Goal: Task Accomplishment & Management: Use online tool/utility

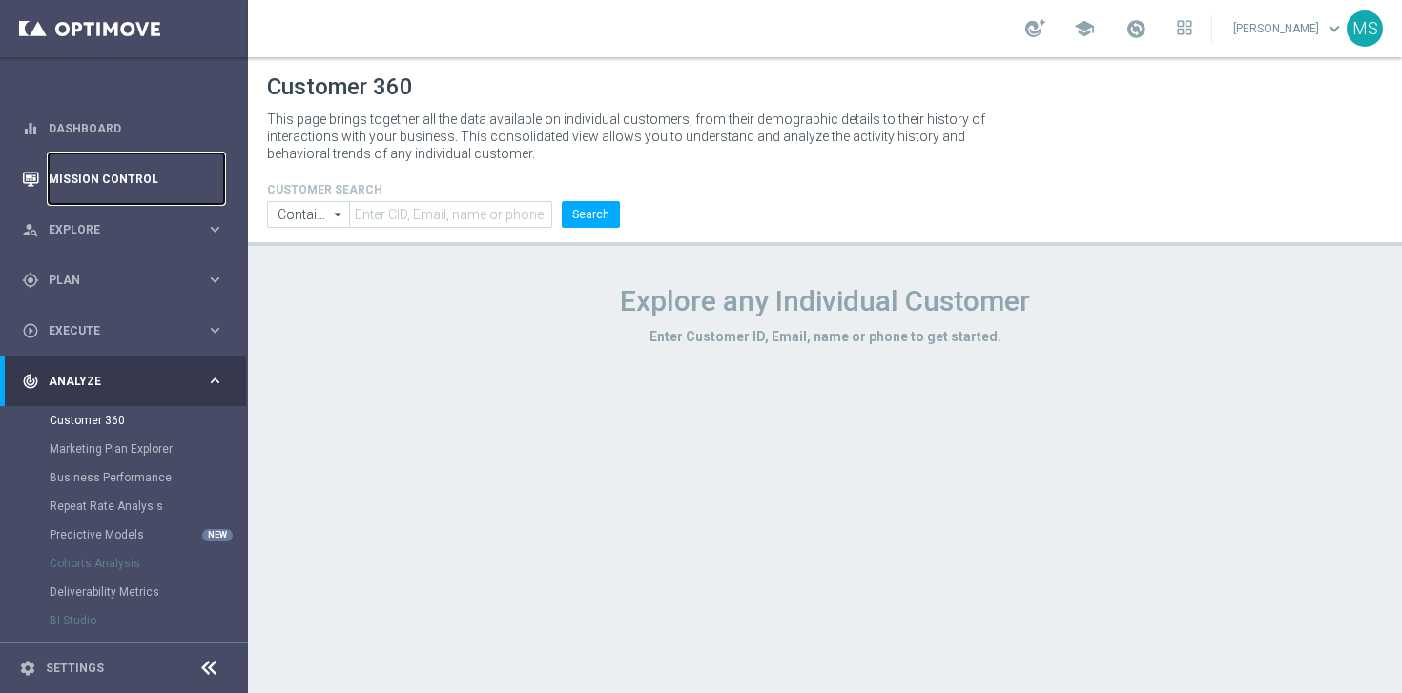
click at [149, 177] on link "Mission Control" at bounding box center [136, 179] width 175 height 51
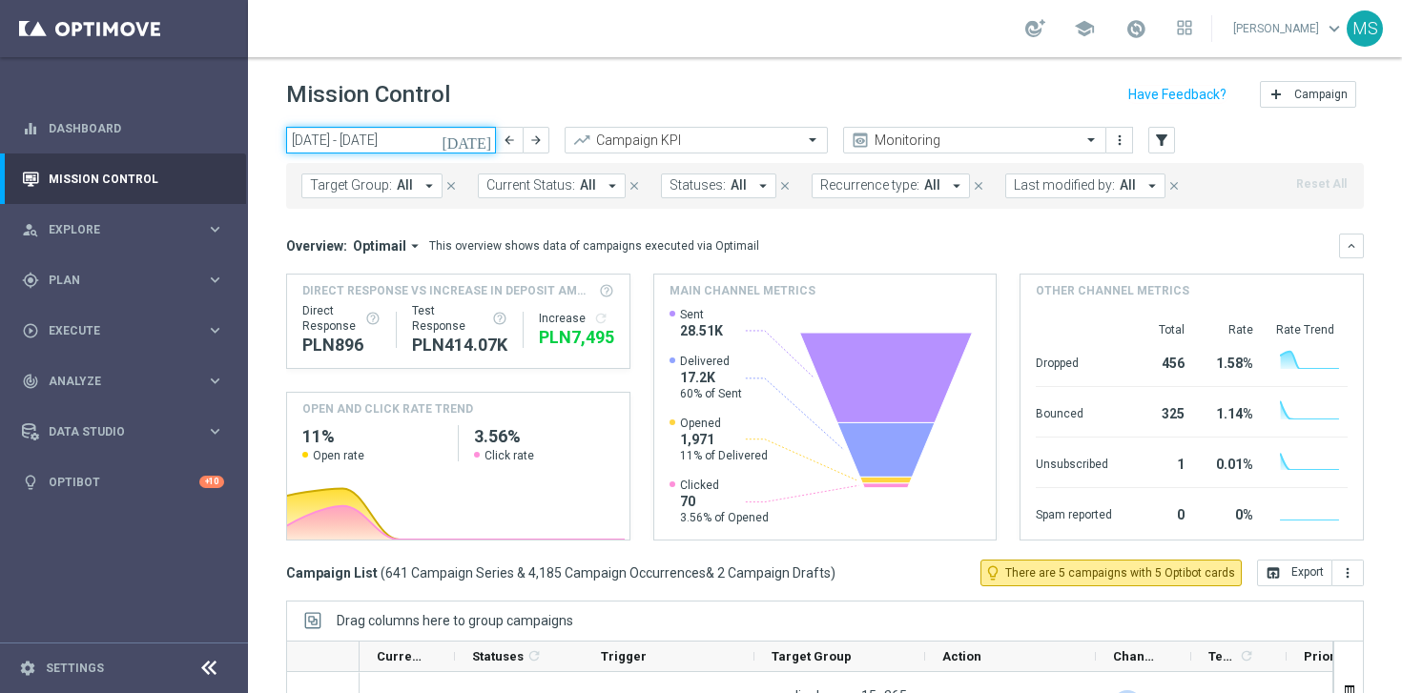
click at [459, 144] on input "[DATE] - [DATE]" at bounding box center [391, 140] width 210 height 27
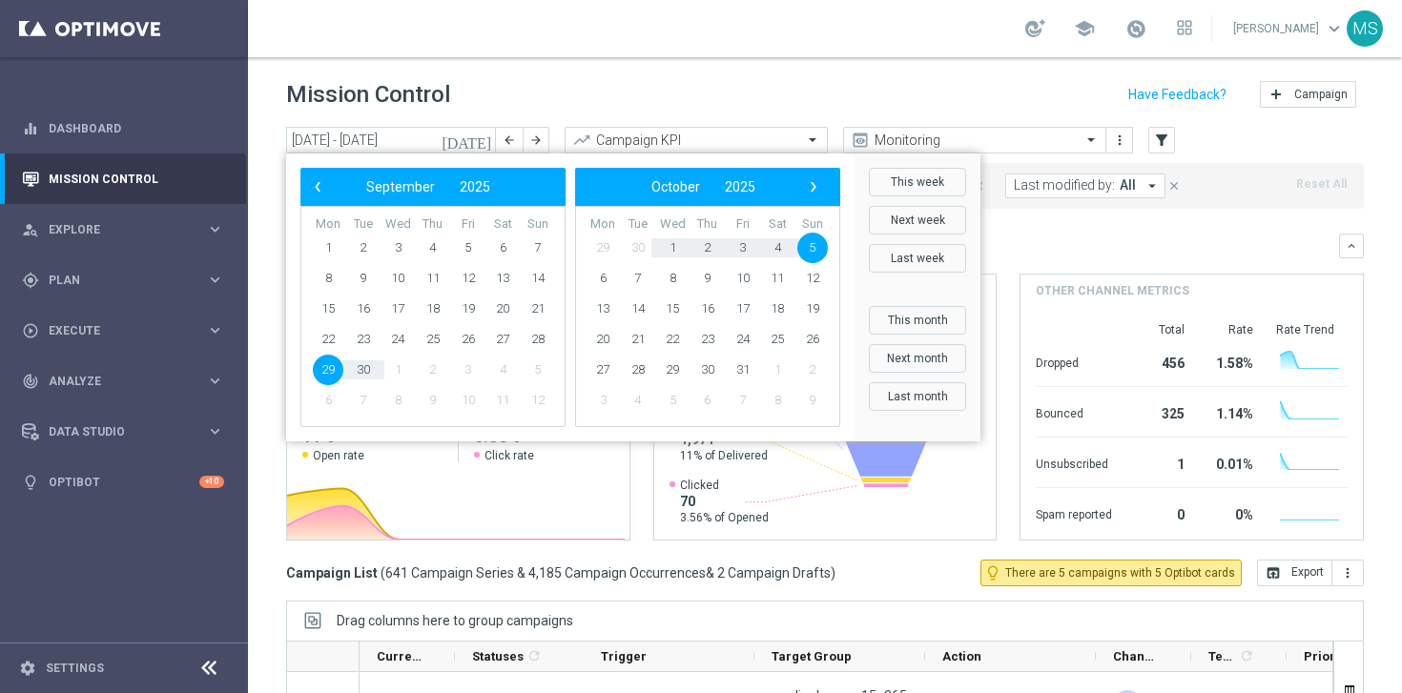
click at [275, 467] on div "[DATE] [DATE] - [DATE] arrow_back arrow_forward Campaign KPI trending_up Monito…" at bounding box center [825, 401] width 1154 height 549
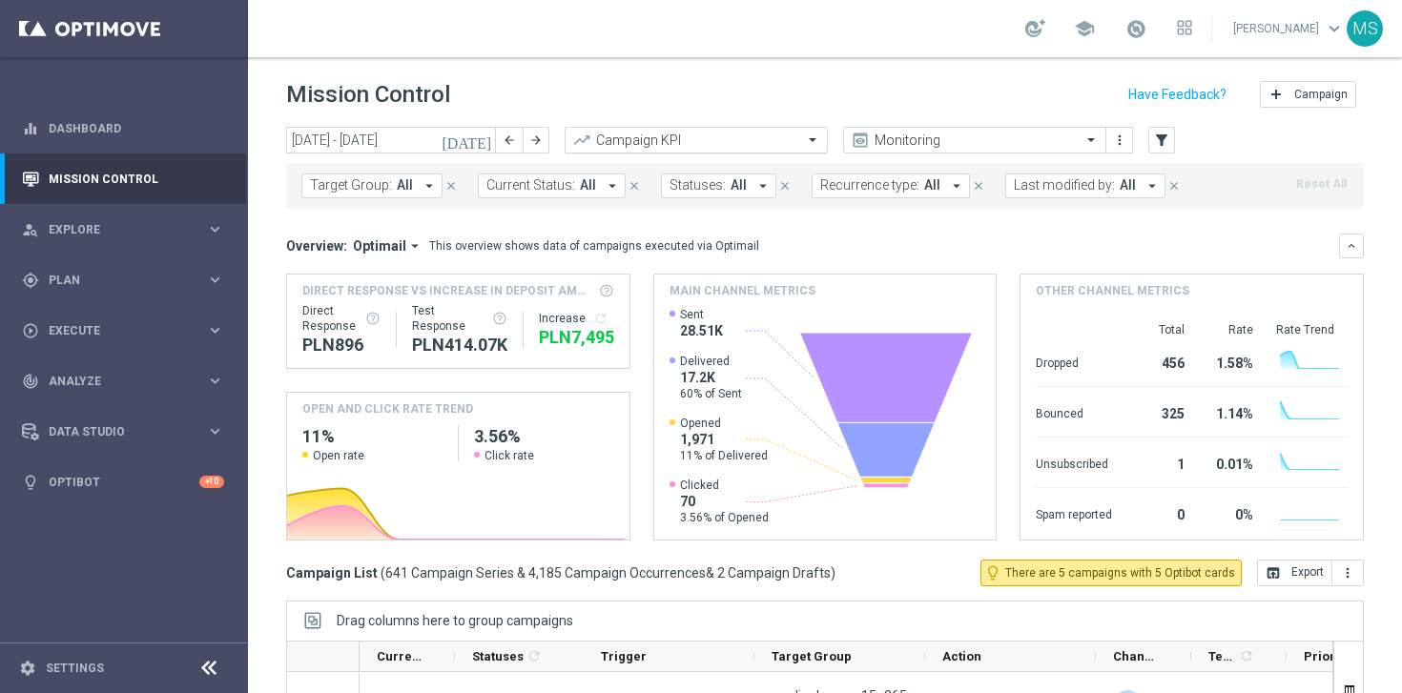
click at [628, 142] on input "text" at bounding box center [677, 141] width 204 height 16
click at [919, 244] on div "Overview: Optimail arrow_drop_down This overview shows data of campaigns execut…" at bounding box center [812, 245] width 1053 height 17
click at [421, 188] on icon "arrow_drop_down" at bounding box center [429, 185] width 17 height 17
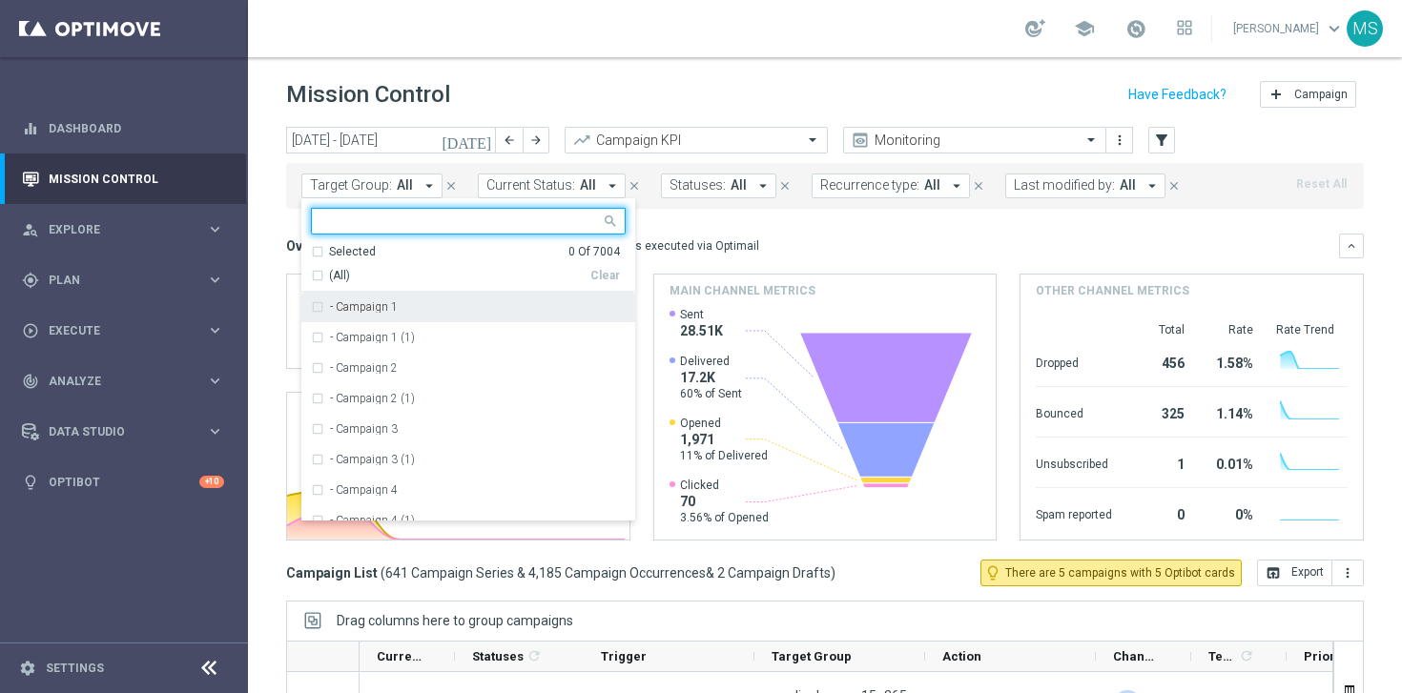
click at [389, 219] on input "text" at bounding box center [460, 222] width 279 height 16
paste input "A_PREM-PEXTRA_AUTO_CASHDROP_WELCOME_PW_MRKT_WEEKLY"
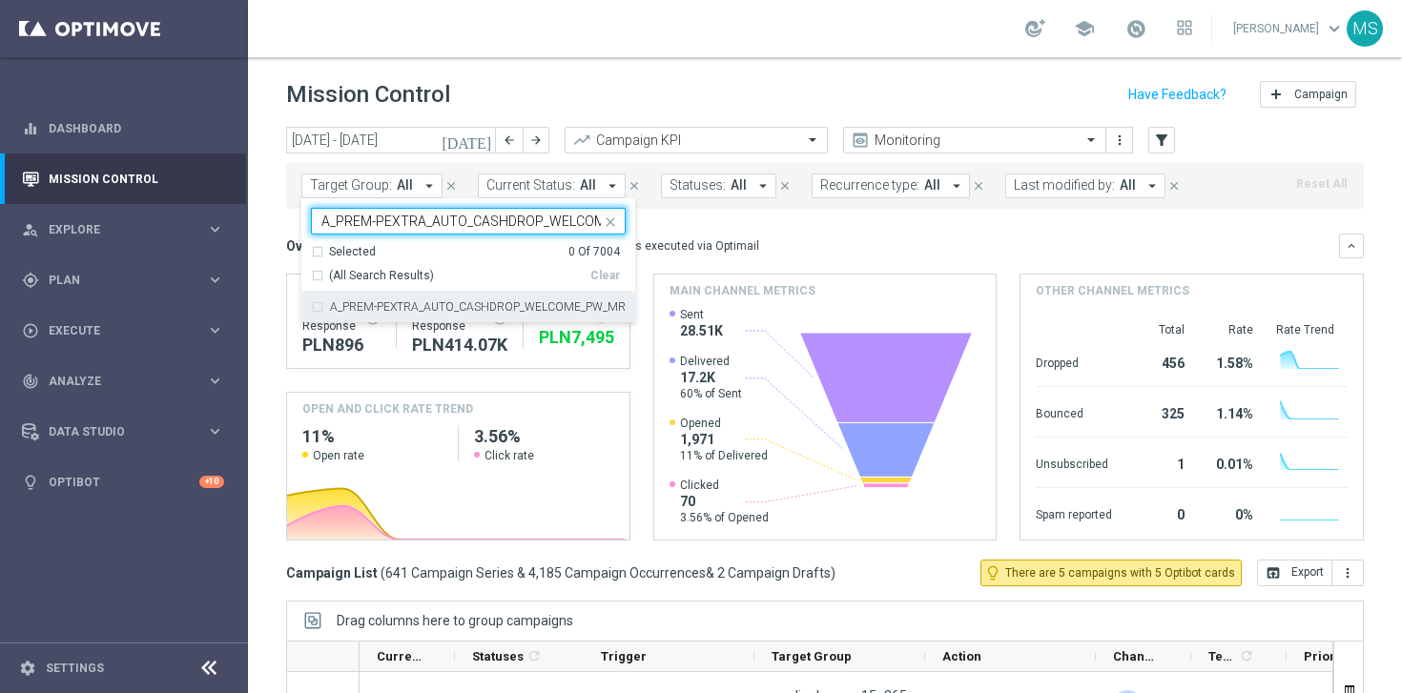
scroll to position [0, 129]
click at [317, 306] on div "A_PREM-PEXTRA_AUTO_CASHDROP_WELCOME_PW_MRKT_WEEKLY" at bounding box center [468, 307] width 315 height 31
type input "A_PREM-PEXTRA_AUTO_CASHDROP_WELCOME_PW_MRKT_WEEKLY"
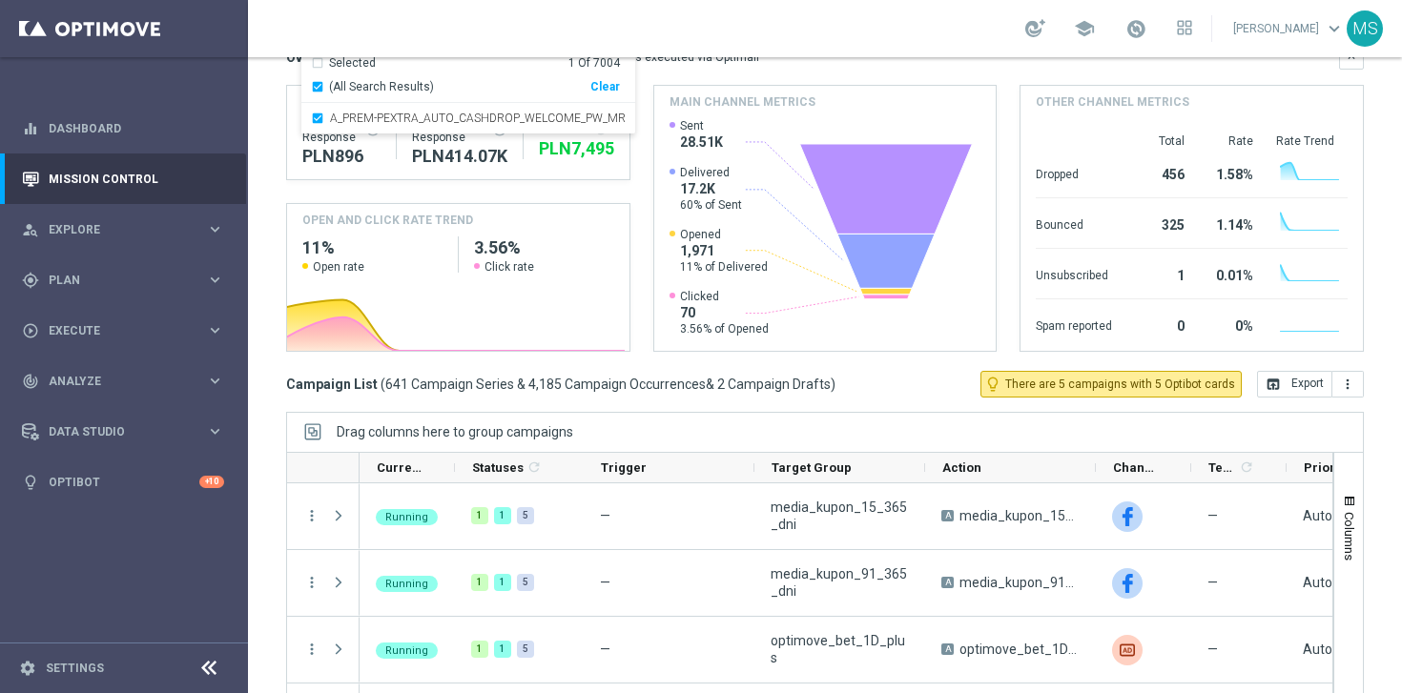
scroll to position [148, 0]
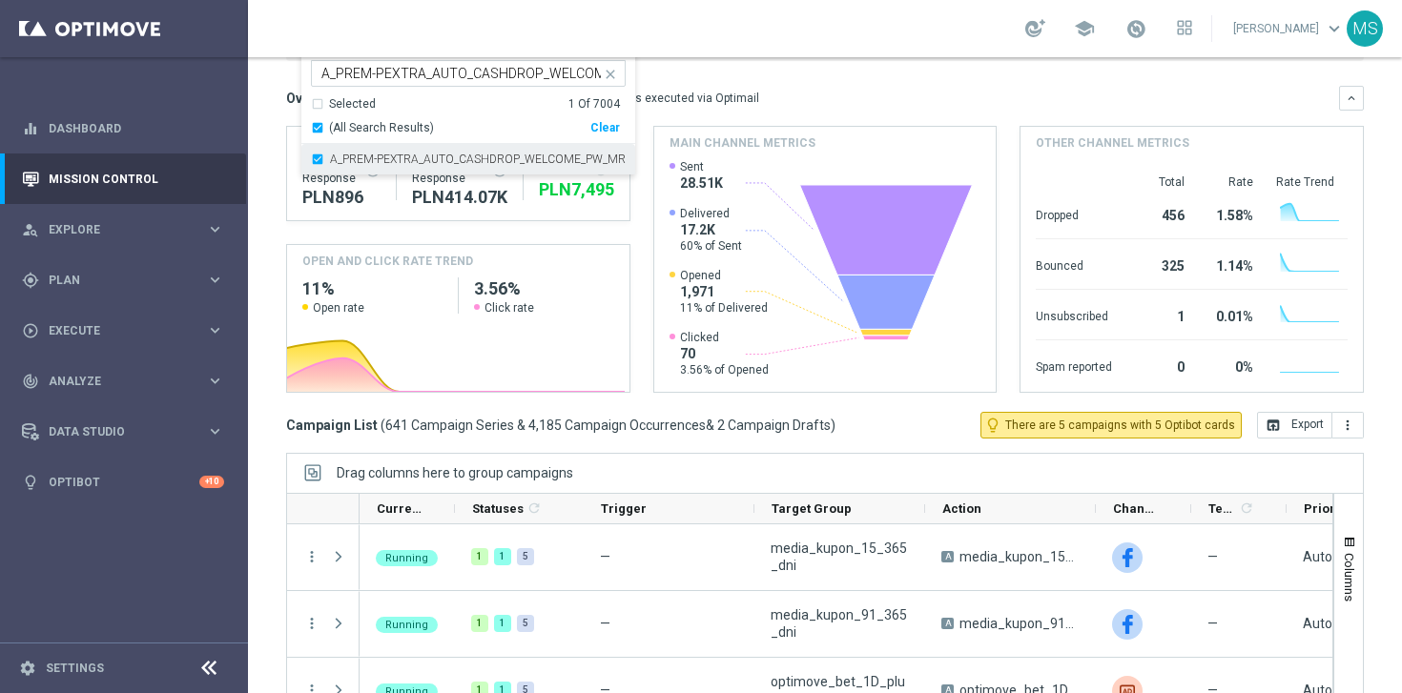
click at [444, 154] on label "A_PREM-PEXTRA_AUTO_CASHDROP_WELCOME_PW_MRKT_WEEKLY" at bounding box center [478, 159] width 296 height 11
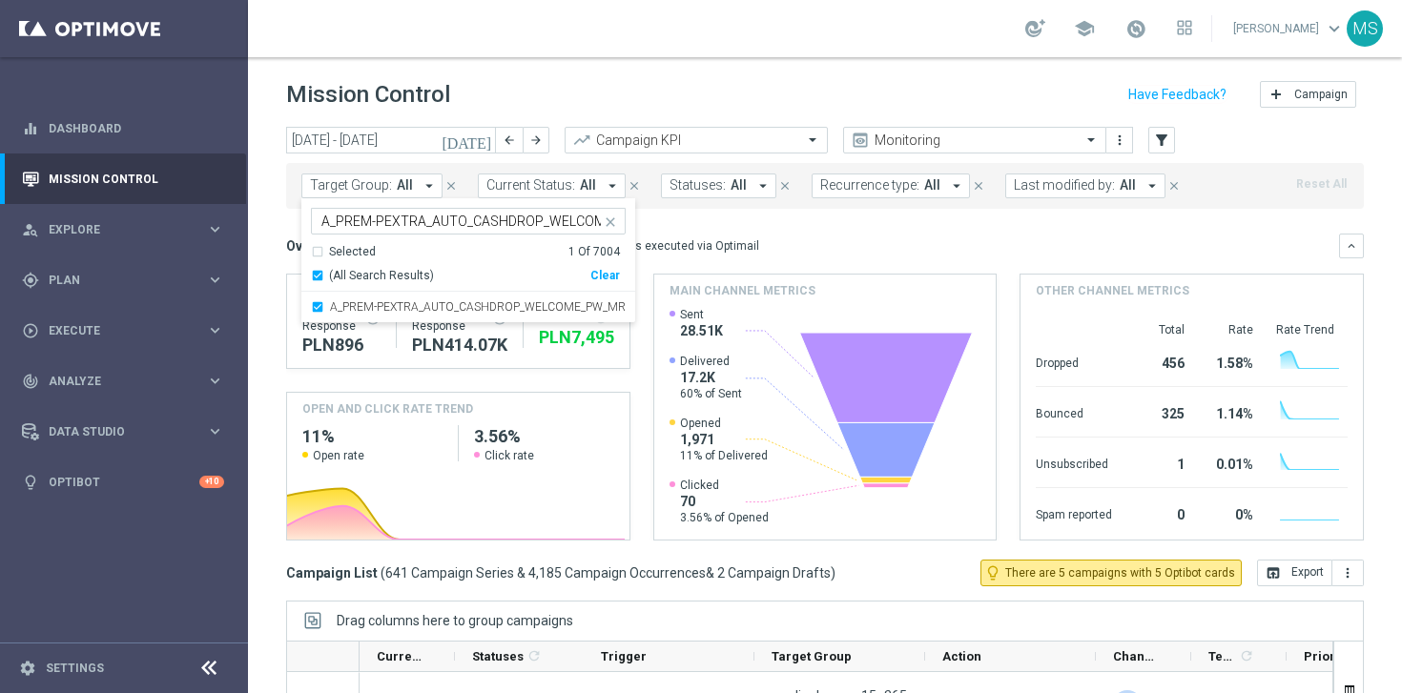
click at [729, 218] on mini-dashboard "Overview: Optimail arrow_drop_down This overview shows data of campaigns execut…" at bounding box center [825, 384] width 1078 height 351
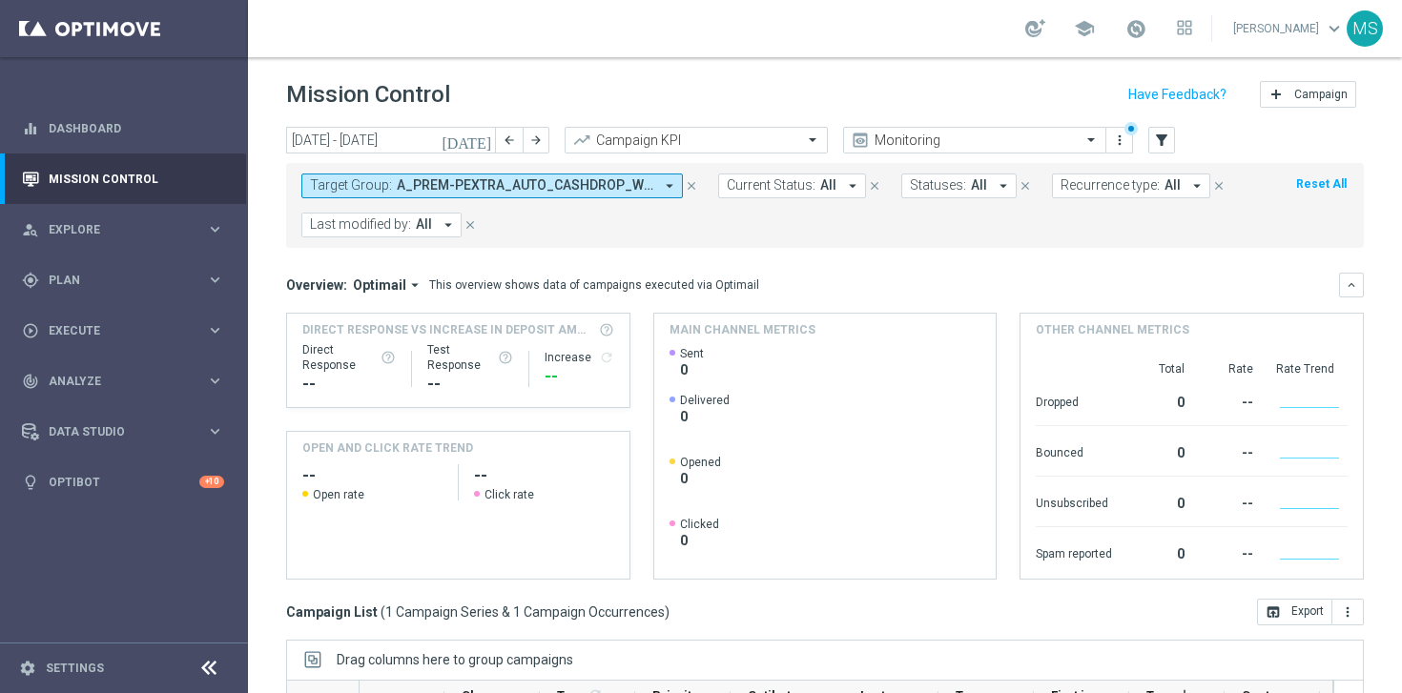
click at [455, 189] on span "A_PREM-PEXTRA_AUTO_CASHDROP_WELCOME_PW_MRKT_WEEKLY" at bounding box center [525, 185] width 257 height 16
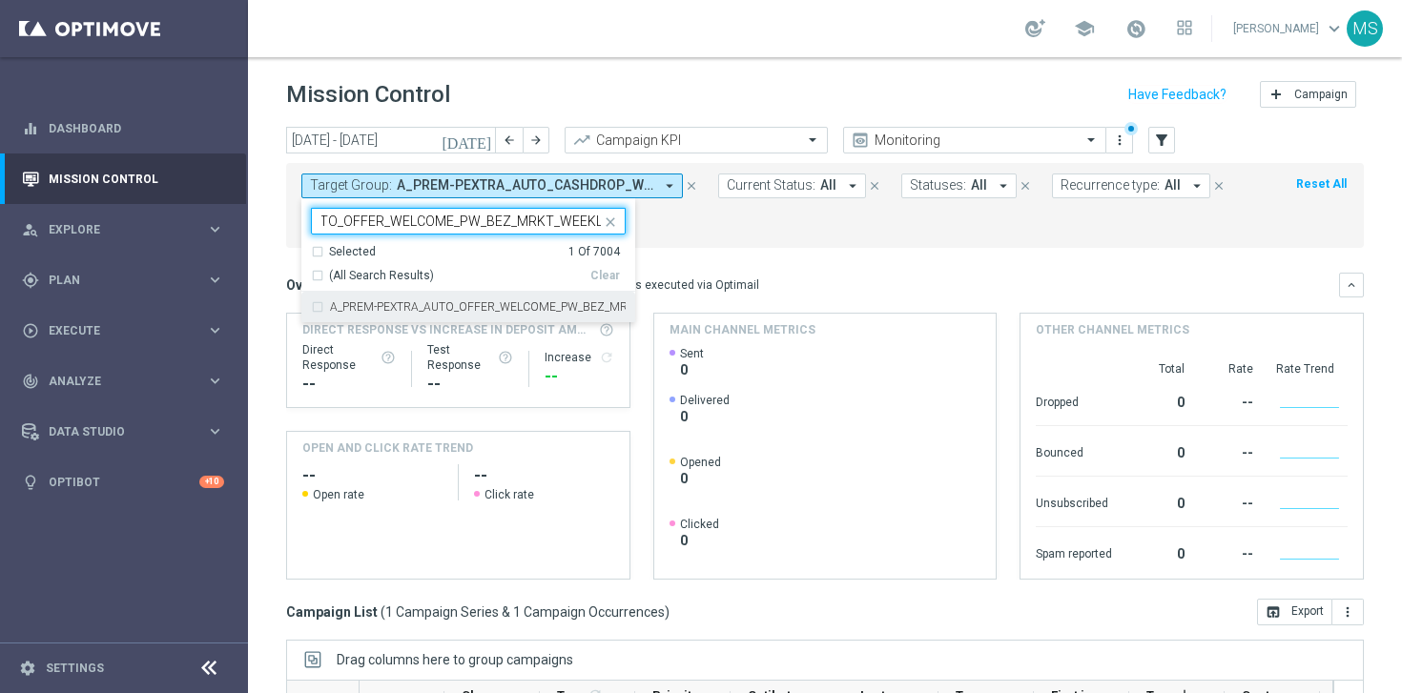
click at [315, 308] on div "A_PREM-PEXTRA_AUTO_OFFER_WELCOME_PW_BEZ_MRKT_WEEKLY" at bounding box center [468, 307] width 315 height 31
type input "A_PREM-PEXTRA_AUTO_OFFER_WELCOME_PW_BEZ_MRKT_WEEKLY"
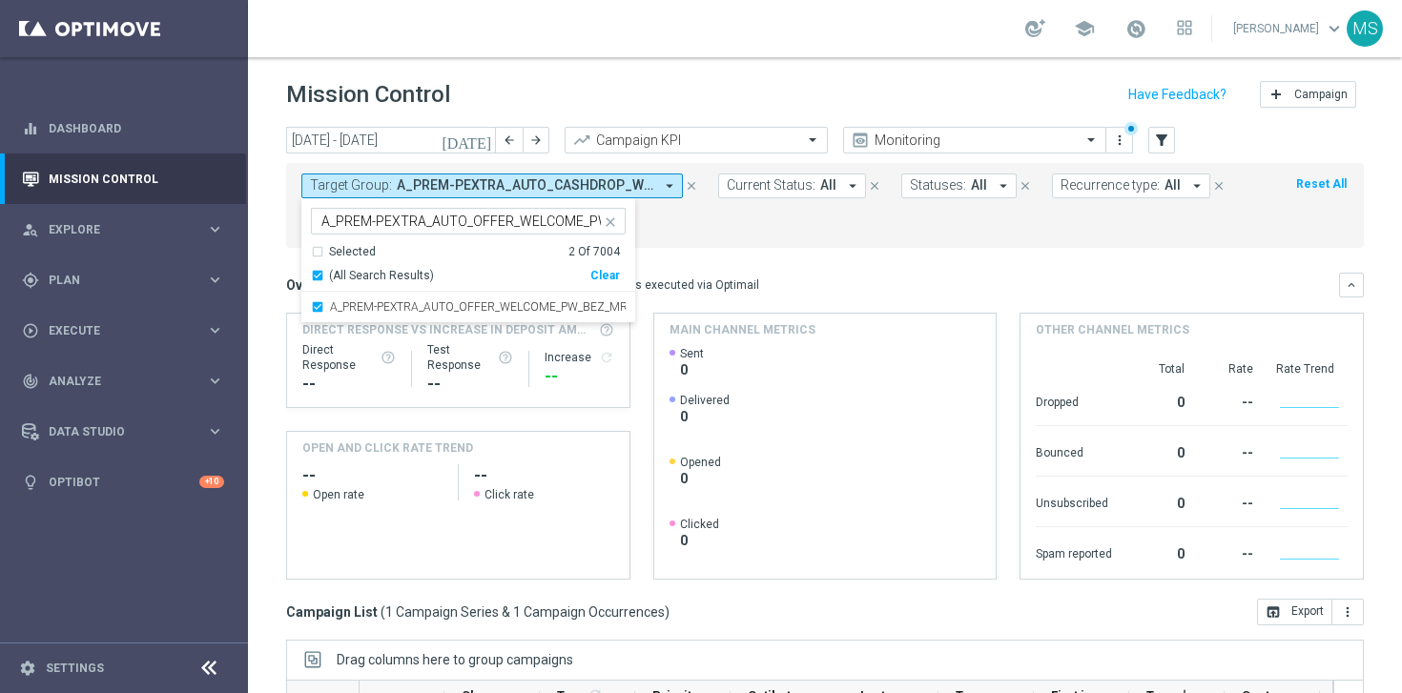
click at [763, 255] on mini-dashboard "Overview: Optimail arrow_drop_down This overview shows data of campaigns execut…" at bounding box center [825, 423] width 1078 height 351
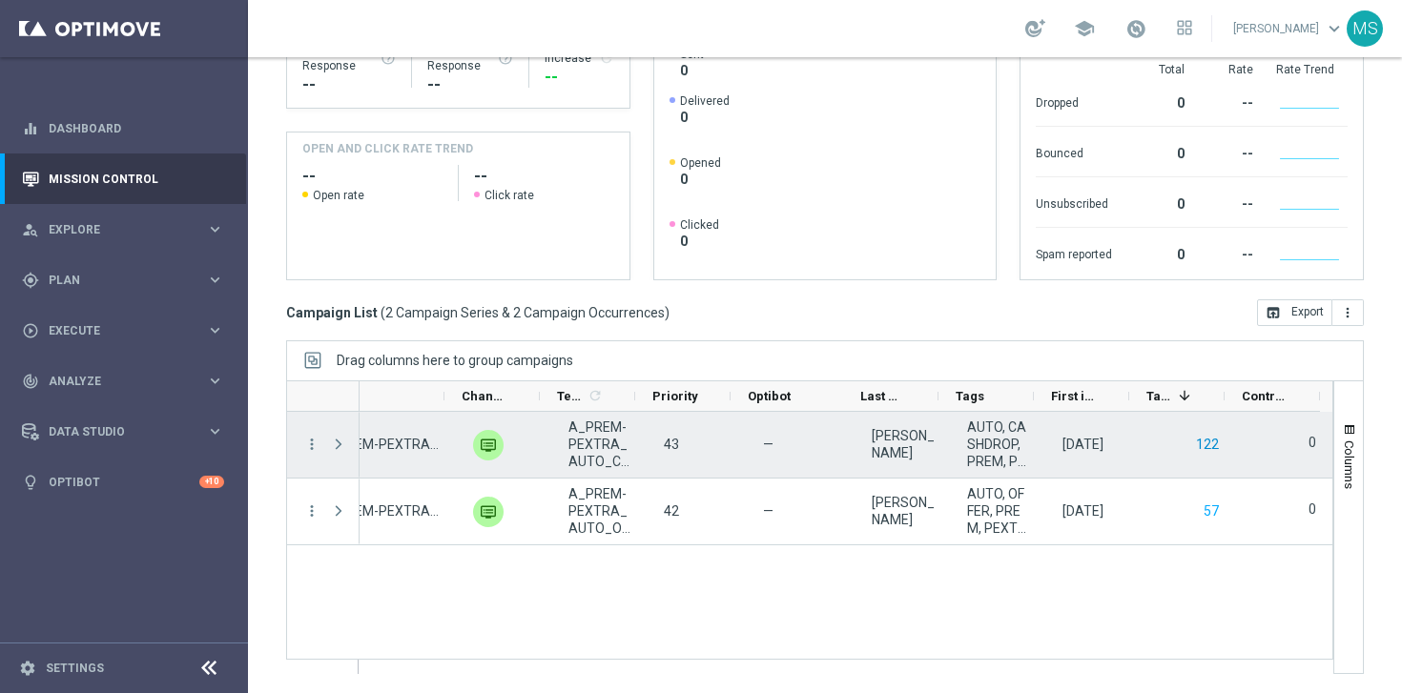
click at [1194, 443] on button "122" at bounding box center [1207, 445] width 27 height 24
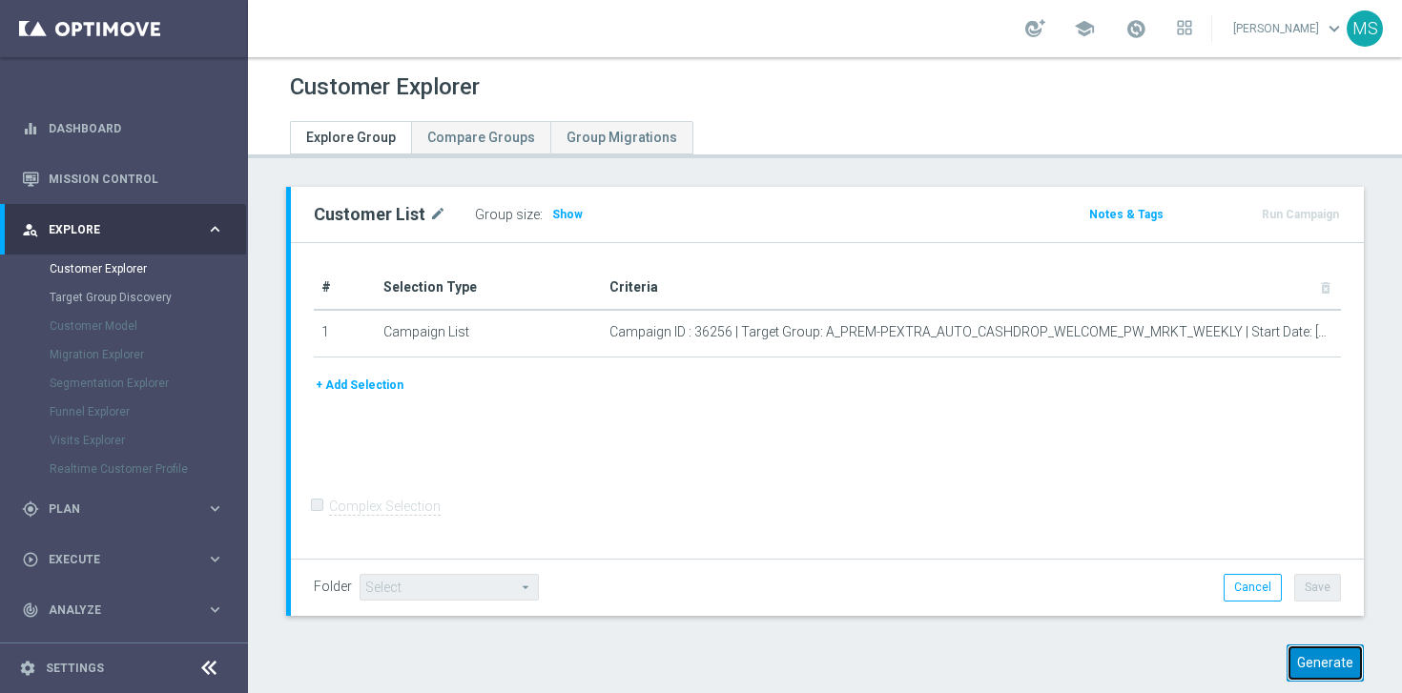
click at [1306, 672] on button "Generate" at bounding box center [1325, 663] width 77 height 37
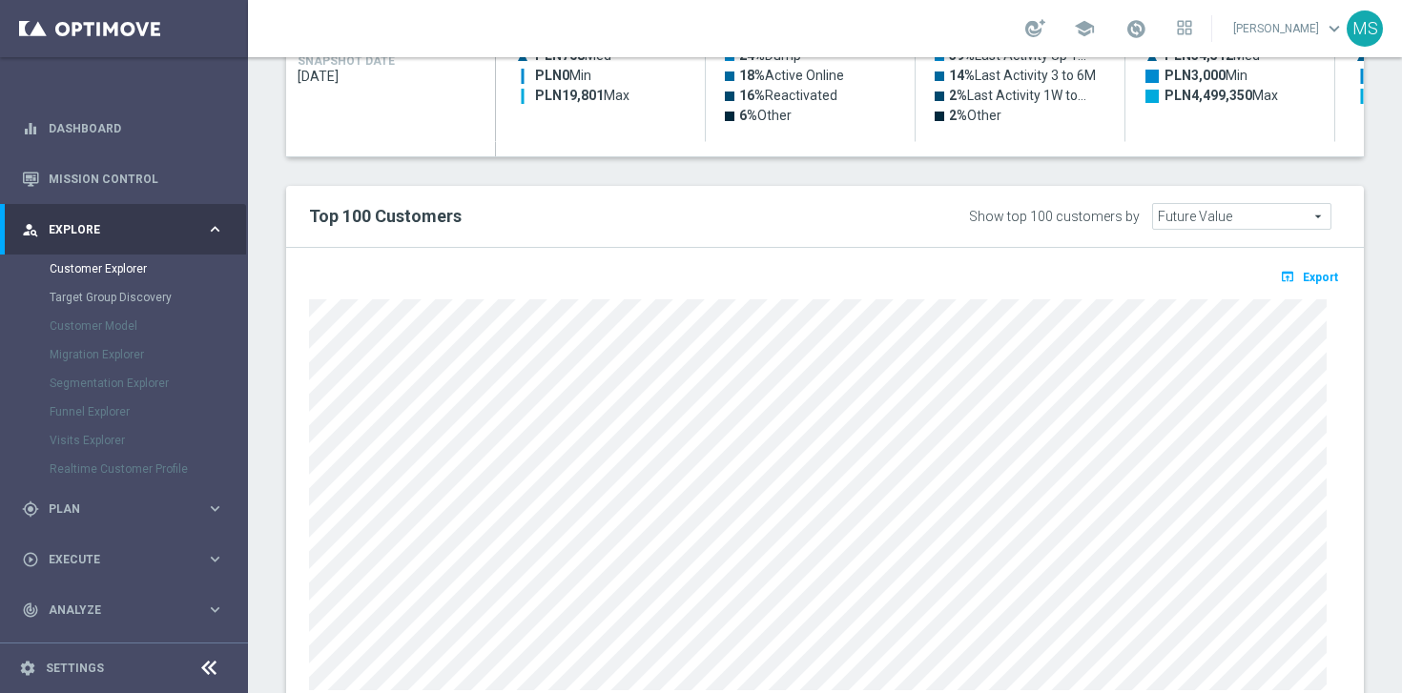
scroll to position [1079, 0]
